Goal: Task Accomplishment & Management: Manage account settings

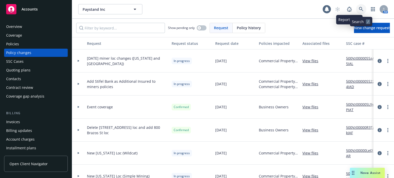
click at [357, 9] on link at bounding box center [361, 9] width 10 height 10
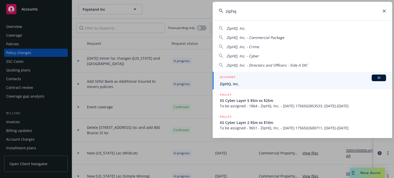
type input "ziphq"
click at [243, 74] on link "ACCOUNT BI ZipHQ, Inc." at bounding box center [301, 81] width 179 height 18
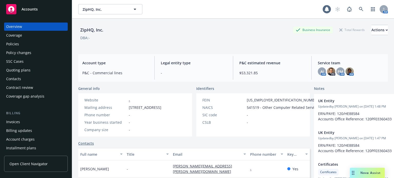
click at [25, 43] on div "Policies" at bounding box center [35, 44] width 59 height 8
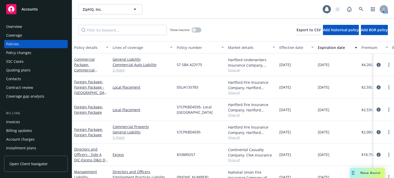
click at [84, 48] on div "Policy details" at bounding box center [88, 47] width 29 height 5
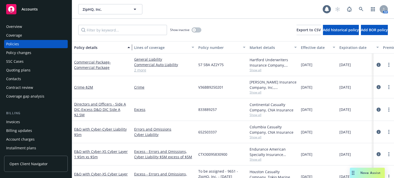
drag, startPoint x: 109, startPoint y: 50, endPoint x: 130, endPoint y: 48, distance: 21.6
click at [130, 48] on div "button" at bounding box center [129, 48] width 3 height 12
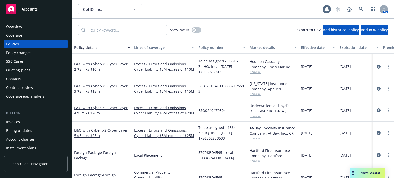
scroll to position [77, 0]
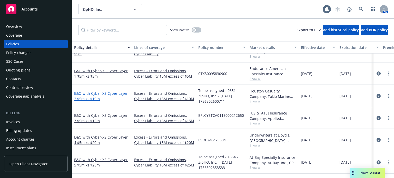
click at [89, 93] on link "E&O with Cyber - XS Cyber Layer 2 $5m xs $10m" at bounding box center [101, 96] width 54 height 10
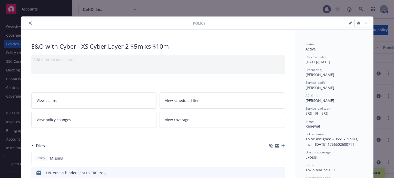
click at [350, 22] on button "button" at bounding box center [350, 23] width 8 height 8
select select "RENEWAL"
select select "12"
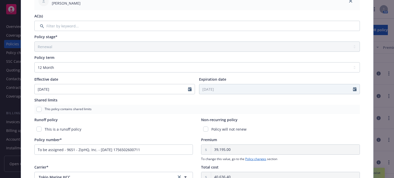
scroll to position [154, 0]
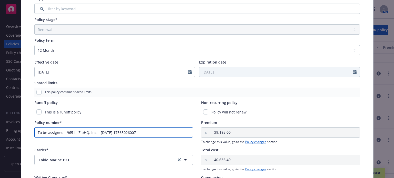
drag, startPoint x: 157, startPoint y: 137, endPoint x: -36, endPoint y: 121, distance: 193.1
click at [0, 121] on html "Accounts Overview Coverage Policies Policy changes SSC Cases Quoting plans Cont…" at bounding box center [197, 89] width 394 height 178
paste input "H25TXS2033502"
click at [37, 132] on input "H25TXS2033502" at bounding box center [113, 132] width 159 height 10
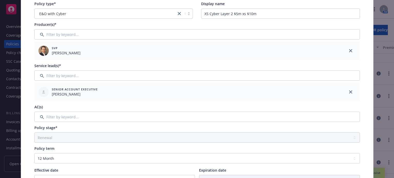
scroll to position [0, 0]
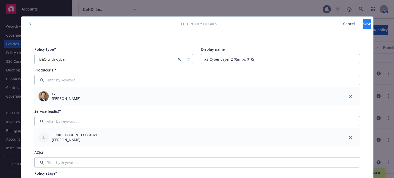
type input "H25TXS2033502"
click at [363, 23] on button "Save" at bounding box center [367, 24] width 8 height 10
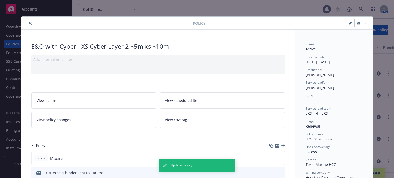
click at [29, 23] on icon "close" at bounding box center [30, 23] width 3 height 3
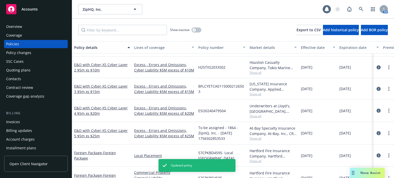
scroll to position [102, 0]
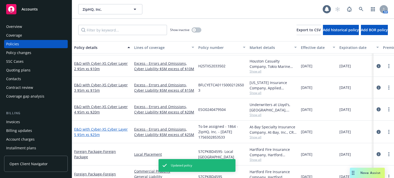
click at [87, 129] on link "E&O with Cyber - XS Cyber Layer 5 $5m xs $25m" at bounding box center [101, 132] width 54 height 10
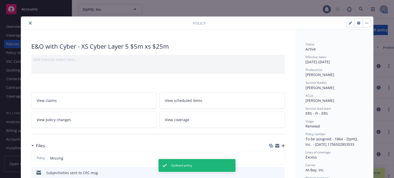
click at [348, 22] on icon "button" at bounding box center [349, 23] width 3 height 3
select select "RENEWAL"
select select "12"
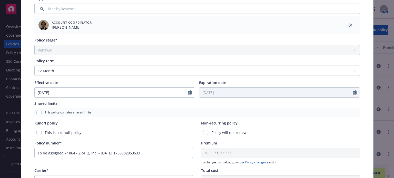
scroll to position [205, 0]
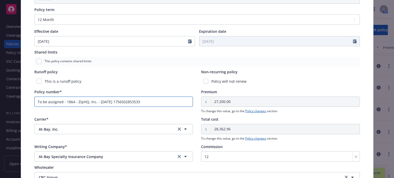
drag, startPoint x: 155, startPoint y: 103, endPoint x: -36, endPoint y: 91, distance: 191.8
click at [0, 91] on html "Accounts Overview Coverage Policies Policy changes SSC Cases Quoting plans Cont…" at bounding box center [197, 89] width 394 height 178
paste input "AB668286003"
click at [36, 101] on input "AB668286003" at bounding box center [113, 102] width 159 height 10
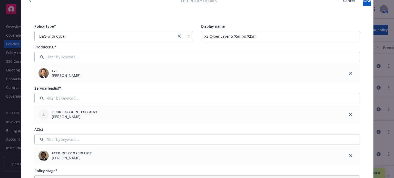
scroll to position [0, 0]
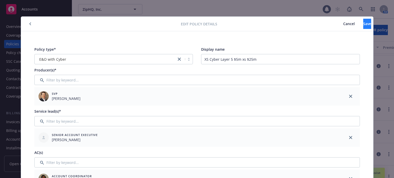
type input "AB668286003"
click at [363, 22] on button "Save" at bounding box center [367, 24] width 8 height 10
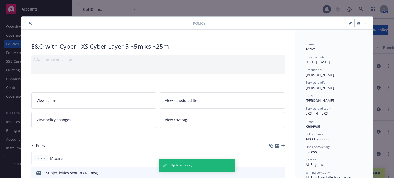
click at [29, 24] on icon "close" at bounding box center [30, 23] width 3 height 3
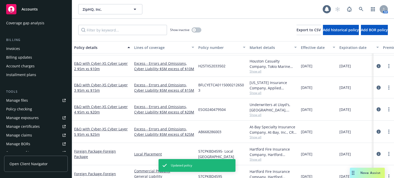
scroll to position [77, 0]
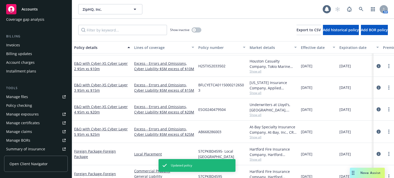
click at [34, 99] on link "Manage files" at bounding box center [36, 97] width 64 height 8
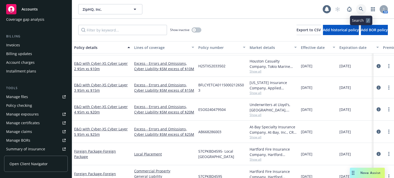
click at [357, 9] on link at bounding box center [361, 9] width 10 height 10
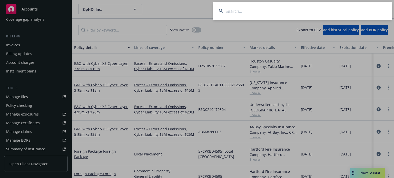
click at [291, 11] on input at bounding box center [301, 11] width 179 height 18
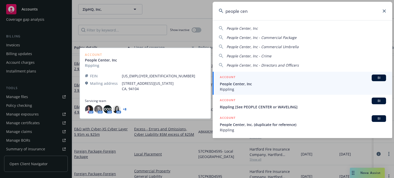
type input "people cen"
click at [245, 75] on div "ACCOUNT BI" at bounding box center [303, 78] width 166 height 7
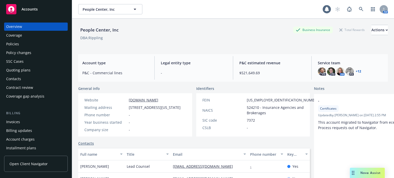
click at [32, 69] on div "Quoting plans" at bounding box center [35, 70] width 59 height 8
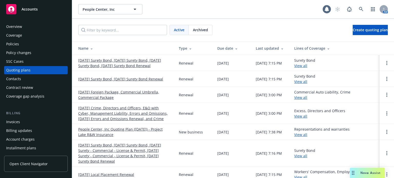
click at [130, 93] on link "[DATE] Foreign Package, Commercial Umbrella, Commercial Package" at bounding box center [124, 94] width 92 height 11
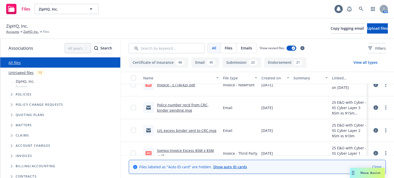
scroll to position [51, 0]
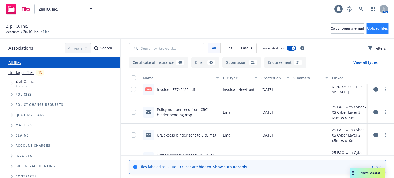
click at [367, 29] on span "Upload files" at bounding box center [377, 28] width 21 height 5
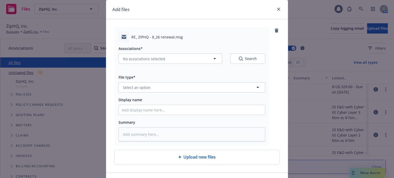
scroll to position [26, 0]
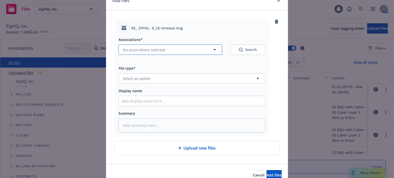
click at [155, 50] on span "No associations selected" at bounding box center [144, 49] width 42 height 5
type textarea "x"
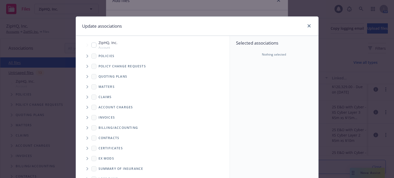
click at [86, 56] on icon "Tree Example" at bounding box center [87, 56] width 2 height 3
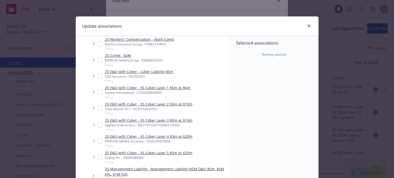
click at [98, 108] on input "Tree Example" at bounding box center [100, 108] width 5 height 5
checkbox input "true"
type textarea "x"
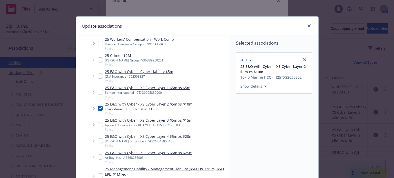
scroll to position [51, 0]
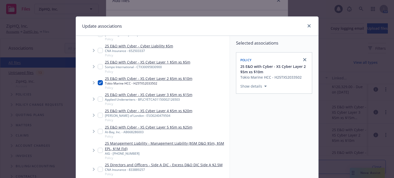
drag, startPoint x: 97, startPoint y: 133, endPoint x: 109, endPoint y: 134, distance: 12.6
click at [98, 133] on input "Tree Example" at bounding box center [100, 131] width 5 height 5
checkbox input "true"
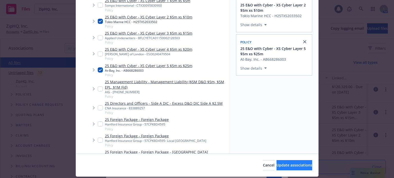
scroll to position [76, 0]
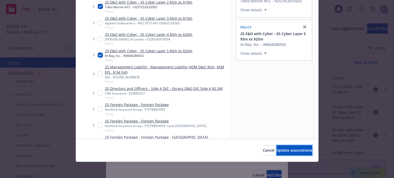
click at [276, 149] on span "Update associations" at bounding box center [294, 150] width 36 height 5
type textarea "x"
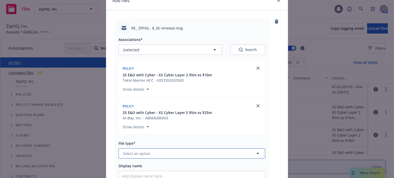
click at [139, 149] on button "Select an option" at bounding box center [191, 153] width 147 height 10
type input "email"
click at [135, 139] on div "Email" at bounding box center [192, 139] width 140 height 7
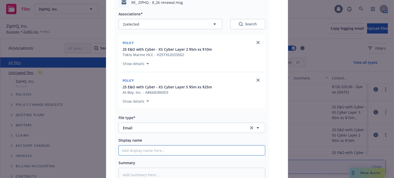
click at [135, 150] on input "Display name" at bounding box center [192, 151] width 146 height 10
type textarea "x"
type input "T"
type textarea "x"
type input "TM"
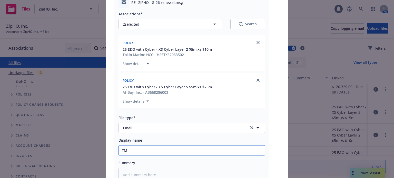
type textarea "x"
type input "TMH"
type textarea "x"
type input "TMHC"
type textarea "x"
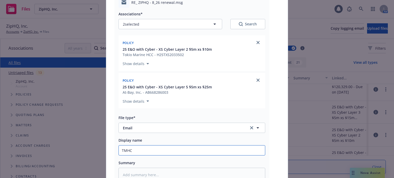
type input "TMHCC"
type textarea "x"
type input "TMHCC"
type textarea "x"
type input "TMHCC a"
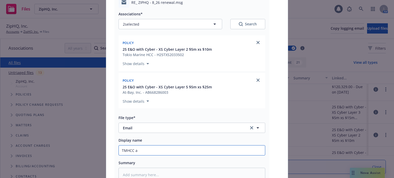
type textarea "x"
type input "TMHCC and"
type textarea "x"
type input "TMHCC and"
type textarea "x"
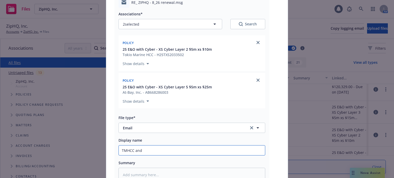
type input "TMHCC and A"
type textarea "x"
type input "TMHCC and At"
type textarea "x"
type input "TMHCC and At"
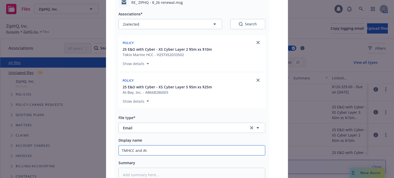
type textarea "x"
type input "TMHCC and At B"
type textarea "x"
type input "TMHCC and At Ba"
type textarea "x"
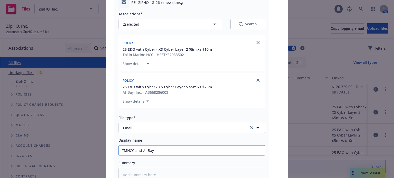
type input "TMHCC and At Bay"
type textarea "x"
type input "TMHCC and At Bay p"
type textarea "x"
type input "TMHCC and At Bay po"
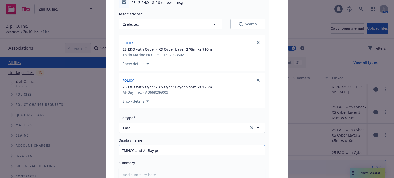
type textarea "x"
type input "TMHCC and At Bay pol"
type textarea "x"
type input "TMHCC and At Bay poli"
type textarea "x"
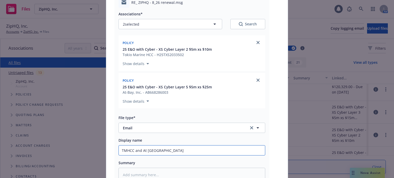
type input "TMHCC and At Bay polic"
type textarea "x"
type input "TMHCC and At Bay policy"
type textarea "x"
type input "TMHCC and At Bay policy n"
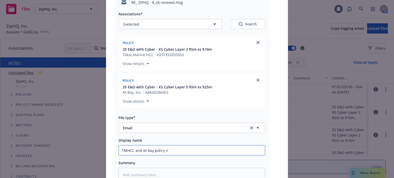
type textarea "x"
type input "TMHCC and At Bay policy nu"
type textarea "x"
type input "TMHCC and At Bay policy num"
type textarea "x"
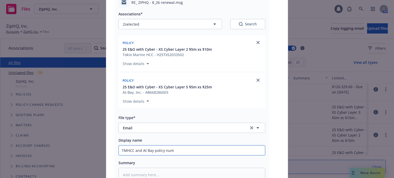
type input "TMHCC and At Bay policy numb"
type textarea "x"
type input "TMHCC and At Bay policy numbe"
type textarea "x"
type input "TMHCC and At Bay policy number"
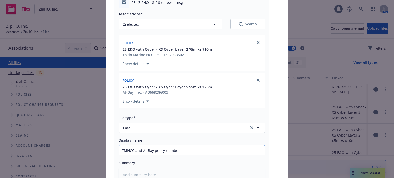
type textarea "x"
type input "TMHCC and At Bay policy numbers"
type textarea "x"
type input "TMHCC and At Bay policy numbers r"
type textarea "x"
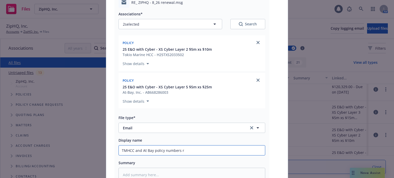
type input "TMHCC and At Bay policy numbers re"
type textarea "x"
type input "TMHCC and At Bay policy numbers rec"
type textarea "x"
type input "TMHCC and At Bay policy numbers recd"
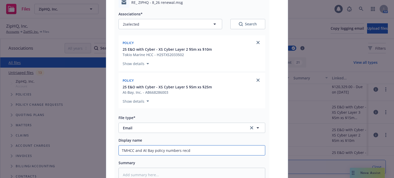
type textarea "x"
type input "TMHCC and At Bay policy numbers recd f"
type textarea "x"
type input "TMHCC and At Bay policy numbers recd fr"
type textarea "x"
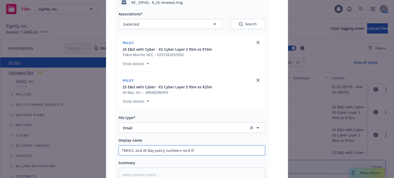
type input "TMHCC and At Bay policy numbers recd fro"
type textarea "x"
type input "TMHCC and At Bay policy numbers recd from"
type textarea "x"
type input "TMHCC and At Bay policy numbers recd from"
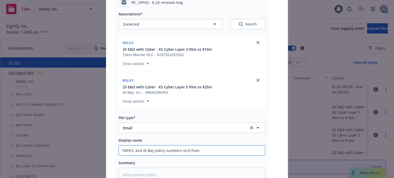
type textarea "x"
type input "TMHCC and At Bay policy numbers recd from C"
type textarea "x"
type input "TMHCC and At Bay policy numbers recd from CR"
type textarea "x"
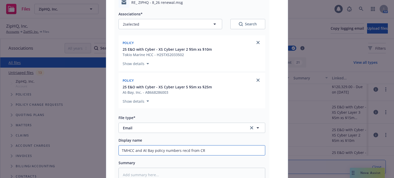
type input "TMHCC and At Bay policy numbers recd from CRC"
type textarea "x"
type input "TMHCC and At Bay policy numbers recd from CRC"
type textarea "x"
type input "TMHCC and At Bay policy numbers recd from CRC ("
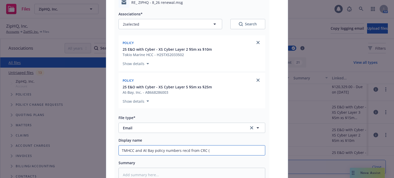
type textarea "x"
type input "TMHCC and At Bay policy numbers recd from CRC (b"
type textarea "x"
type input "TMHCC and At Bay policy numbers recd from CRC (bi"
type textarea "x"
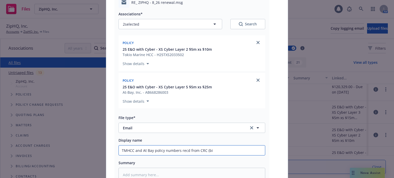
type input "TMHCC and At Bay policy numbers recd from CRC (bin"
type textarea "x"
type input "TMHCC and At Bay policy numbers recd from CRC (bind"
type textarea "x"
type input "TMHCC and At Bay policy numbers recd from CRC (binde"
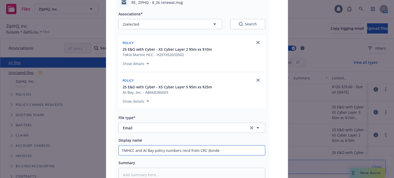
type textarea "x"
type input "TMHCC and At Bay policy numbers recd from CRC (binder"
type textarea "x"
type input "TMHCC and At Bay policy numbers recd from CRC (binders"
type textarea "x"
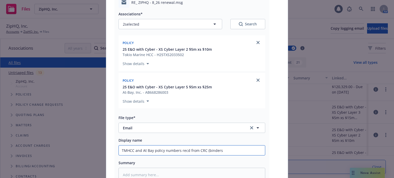
type input "TMHCC and At Bay policy numbers recd from CRC (binders"
type textarea "x"
type input "TMHCC and At Bay policy numbers recd from CRC (binders p"
type textarea "x"
type input "TMHCC and At Bay policy numbers recd from CRC (binders pe"
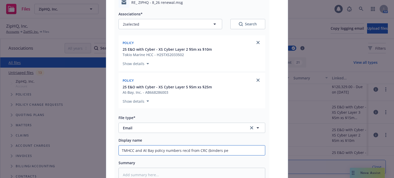
type textarea "x"
type input "TMHCC and At Bay policy numbers recd from CRC (binders pen"
type textarea "x"
type input "TMHCC and At Bay policy numbers recd from CRC (binders pend"
type textarea "x"
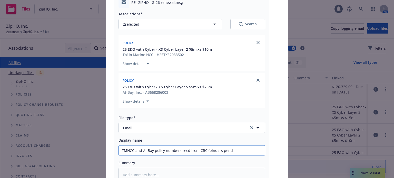
type input "TMHCC and At Bay policy numbers recd from CRC (binders pendi"
type textarea "x"
type input "TMHCC and At Bay policy numbers recd from CRC (binders pendin"
type textarea "x"
type input "TMHCC and At Bay policy numbers recd from CRC (binders pending"
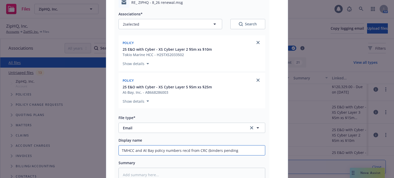
type textarea "x"
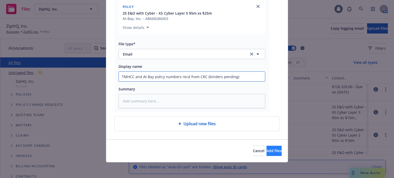
type input "TMHCC and At Bay policy numbers recd from CRC (binders pending)"
click at [266, 149] on span "Add files" at bounding box center [273, 150] width 15 height 5
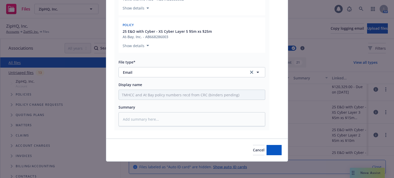
scroll to position [106, 0]
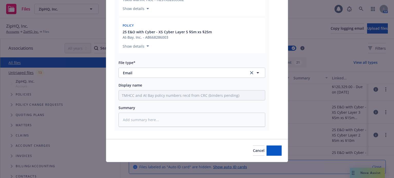
type textarea "x"
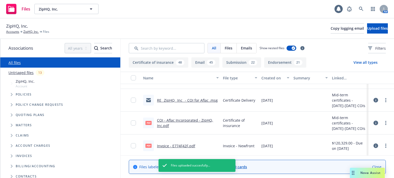
scroll to position [0, 0]
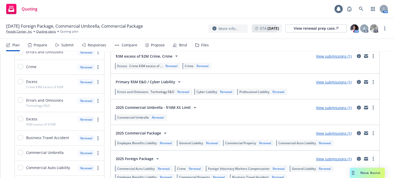
scroll to position [128, 0]
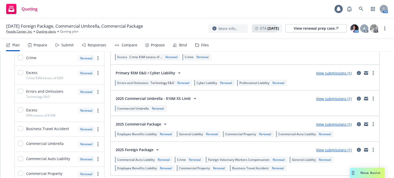
click at [338, 122] on link "View submissions (1)" at bounding box center [334, 124] width 36 height 5
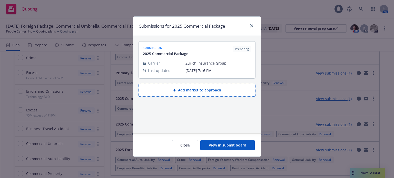
click at [241, 146] on button "View in submit board" at bounding box center [227, 145] width 54 height 10
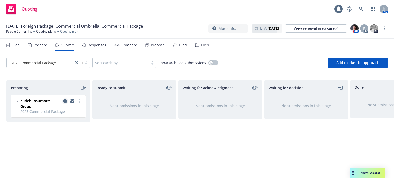
click at [67, 99] on icon "copy logging email" at bounding box center [65, 101] width 4 height 4
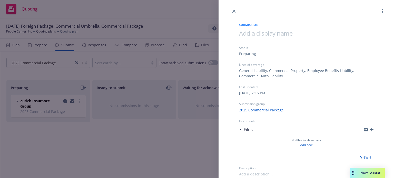
click at [371, 129] on icon "button" at bounding box center [371, 130] width 4 height 4
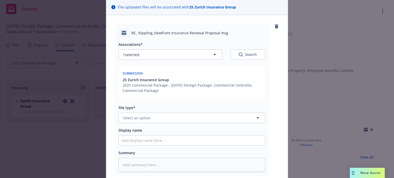
scroll to position [51, 0]
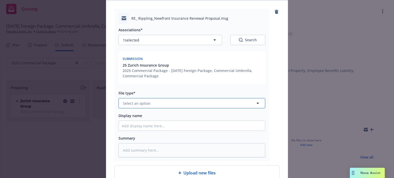
click at [151, 101] on button "Select an option" at bounding box center [191, 103] width 147 height 10
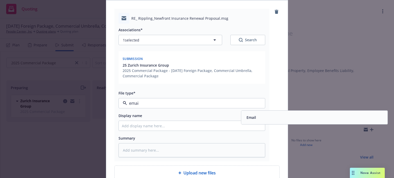
type input "email"
click at [281, 113] on div "Email" at bounding box center [314, 118] width 146 height 14
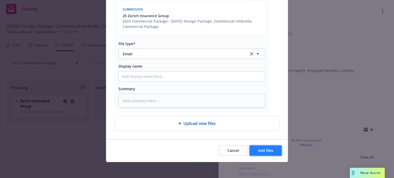
click at [268, 146] on button "Add files" at bounding box center [265, 151] width 32 height 10
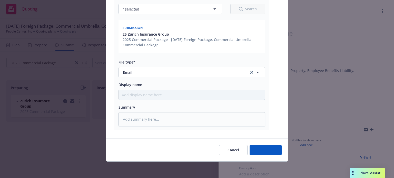
scroll to position [82, 0]
type textarea "x"
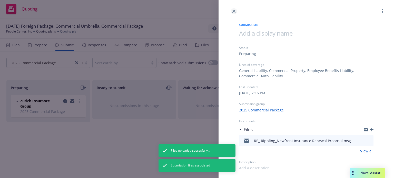
click at [233, 9] on link "close" at bounding box center [234, 11] width 6 height 6
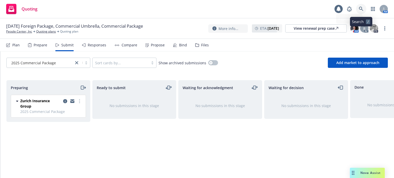
click at [360, 7] on icon at bounding box center [360, 9] width 5 height 5
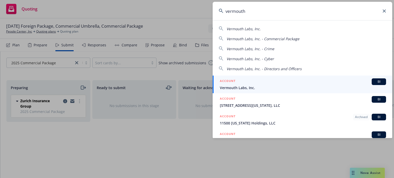
type input "vermouth"
click at [267, 90] on span "Vermouth Labs, Inc." at bounding box center [303, 87] width 166 height 5
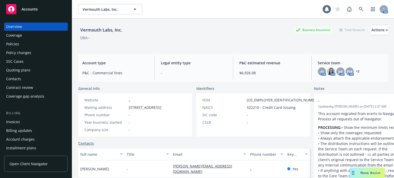
click at [24, 53] on div "Policy changes" at bounding box center [18, 53] width 25 height 8
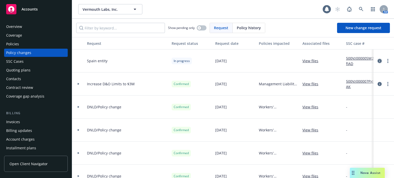
click at [377, 60] on icon "circleInformation" at bounding box center [379, 61] width 4 height 4
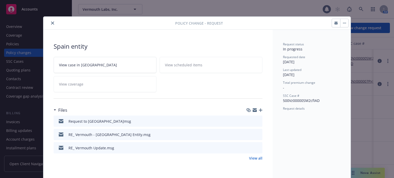
click at [255, 119] on icon "preview file" at bounding box center [257, 121] width 5 height 4
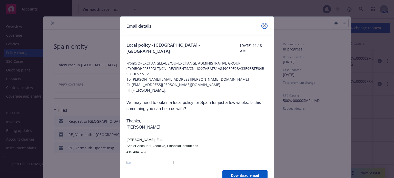
click at [263, 25] on icon "close" at bounding box center [264, 25] width 3 height 3
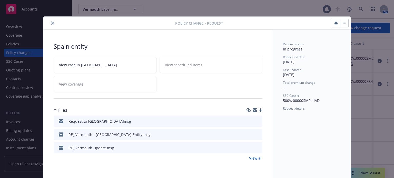
click at [257, 133] on icon "preview file" at bounding box center [257, 134] width 5 height 4
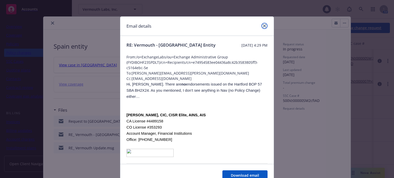
click at [264, 25] on link "close" at bounding box center [264, 26] width 6 height 6
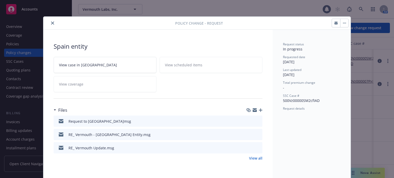
click at [256, 147] on icon "preview file" at bounding box center [257, 148] width 5 height 4
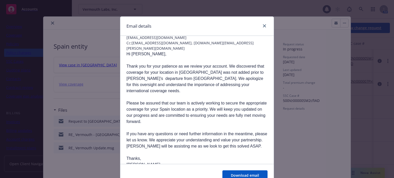
scroll to position [33, 0]
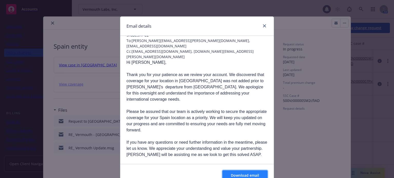
click at [240, 172] on button "Download email" at bounding box center [244, 175] width 45 height 10
click at [263, 25] on link "close" at bounding box center [264, 26] width 6 height 6
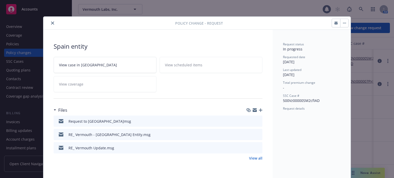
click at [256, 147] on icon "preview file" at bounding box center [257, 148] width 5 height 4
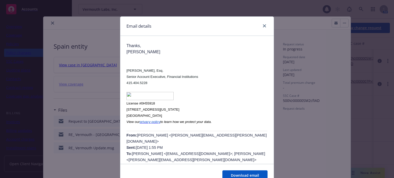
scroll to position [0, 0]
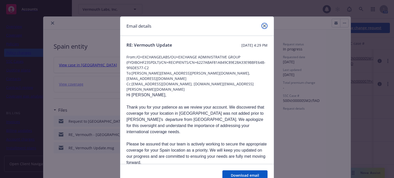
click at [263, 25] on icon "close" at bounding box center [264, 25] width 3 height 3
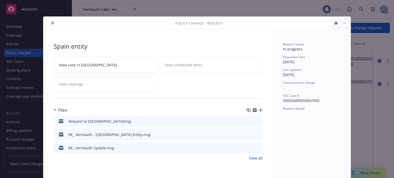
click at [255, 134] on icon "preview file" at bounding box center [257, 134] width 5 height 4
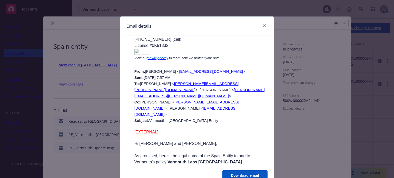
scroll to position [615, 0]
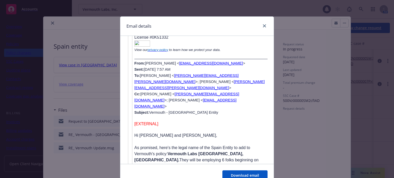
drag, startPoint x: 209, startPoint y: 87, endPoint x: 228, endPoint y: 99, distance: 22.5
click at [228, 145] on p "As promised, here's the legal name of the Spain Entity to add to Vermouth's pol…" at bounding box center [200, 157] width 133 height 25
copy p "Spain Entity to add to Vermouth's policy: Vermouth Labs Spain, SL. They will be…"
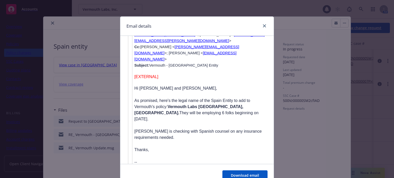
scroll to position [587, 0]
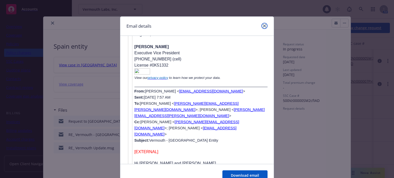
click at [263, 24] on icon "close" at bounding box center [264, 25] width 3 height 3
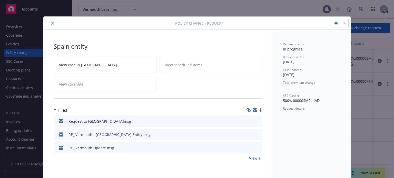
click at [51, 23] on icon "close" at bounding box center [52, 23] width 3 height 3
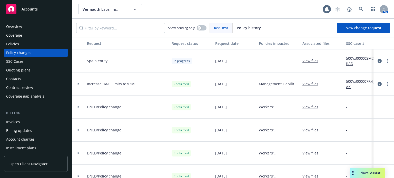
click at [22, 43] on div "Policies" at bounding box center [35, 44] width 59 height 8
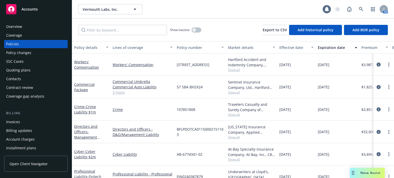
click at [80, 46] on div "Policy details" at bounding box center [88, 47] width 29 height 5
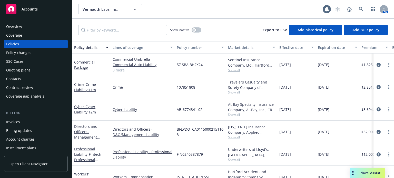
click at [231, 69] on span "Show all" at bounding box center [251, 70] width 47 height 4
click at [142, 82] on div "Crime" at bounding box center [142, 87] width 64 height 22
click at [44, 52] on div "Policy changes" at bounding box center [35, 53] width 59 height 8
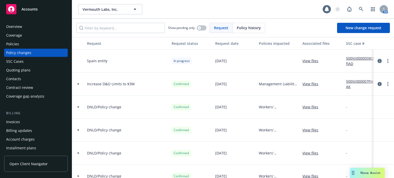
click at [377, 59] on icon "circleInformation" at bounding box center [379, 61] width 4 height 4
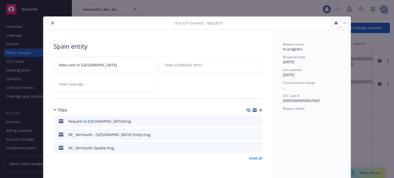
click at [247, 120] on icon "download file" at bounding box center [249, 121] width 4 height 4
click at [255, 147] on icon "preview file" at bounding box center [257, 148] width 5 height 4
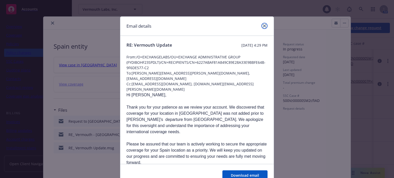
click at [263, 25] on icon "close" at bounding box center [264, 25] width 3 height 3
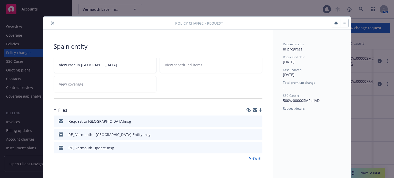
click at [255, 133] on icon "preview file" at bounding box center [257, 134] width 5 height 4
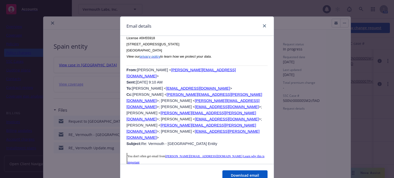
scroll to position [282, 0]
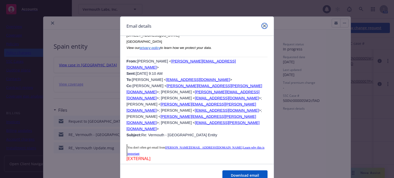
click at [261, 24] on link "close" at bounding box center [264, 26] width 6 height 6
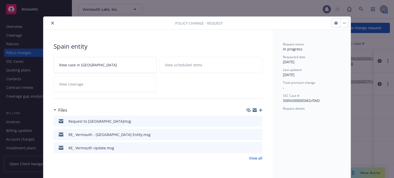
click at [50, 21] on button "close" at bounding box center [52, 23] width 6 height 6
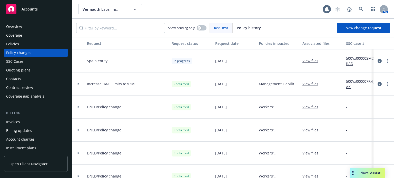
click at [19, 42] on div "Policies" at bounding box center [35, 44] width 59 height 8
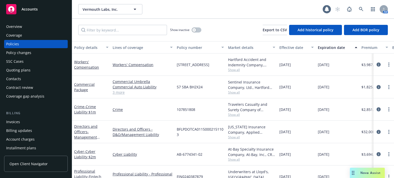
click at [236, 93] on span "Show all" at bounding box center [251, 92] width 47 height 4
click at [203, 89] on div "57 SBA BH2X24" at bounding box center [199, 87] width 51 height 23
drag, startPoint x: 201, startPoint y: 89, endPoint x: 176, endPoint y: 88, distance: 25.1
click at [176, 88] on div "57 SBA BH2X24" at bounding box center [199, 87] width 51 height 23
copy span "57 SBA BH2X24"
